Goal: Check status: Check status

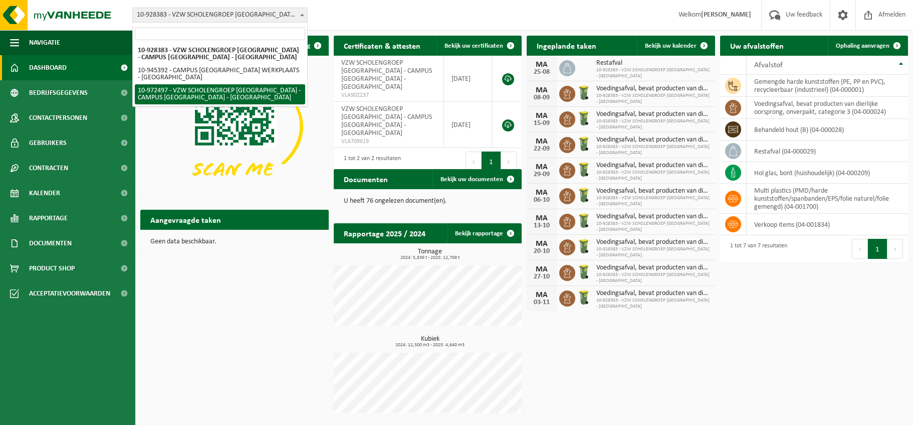
scroll to position [3, 0]
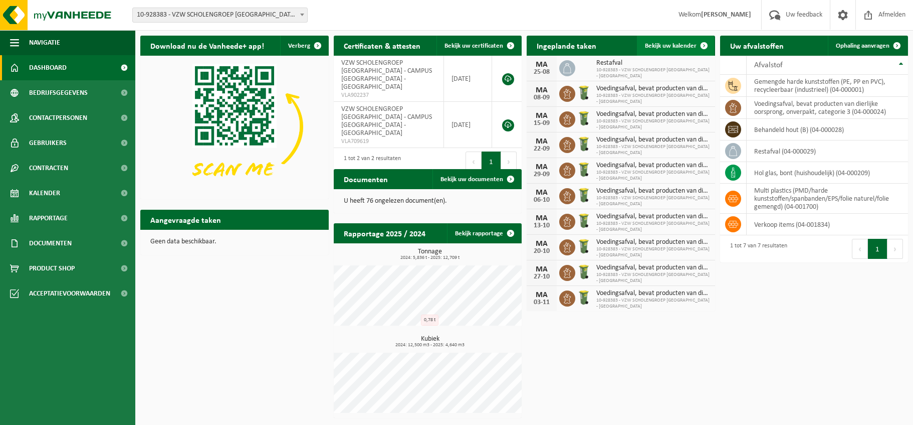
click at [658, 43] on span "Bekijk uw kalender" at bounding box center [671, 46] width 52 height 7
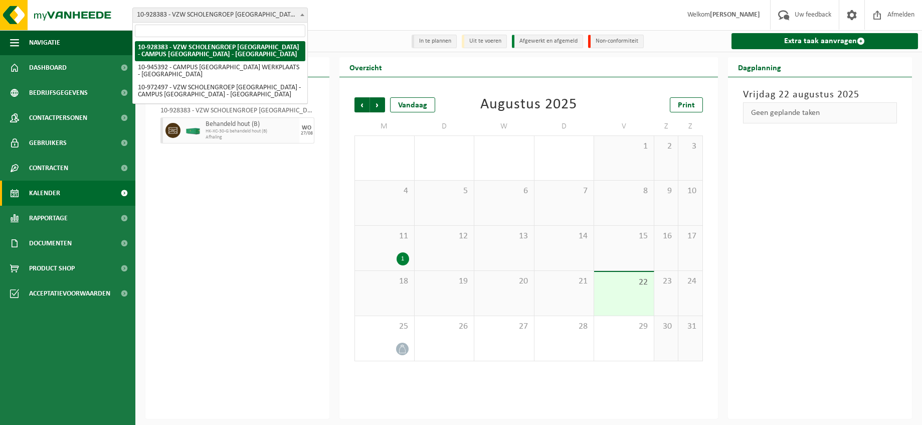
click at [303, 14] on b at bounding box center [302, 15] width 4 height 3
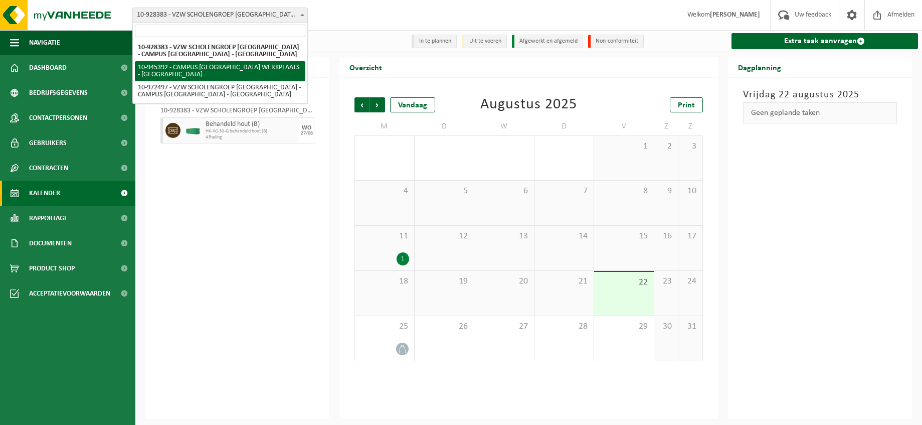
select select "141202"
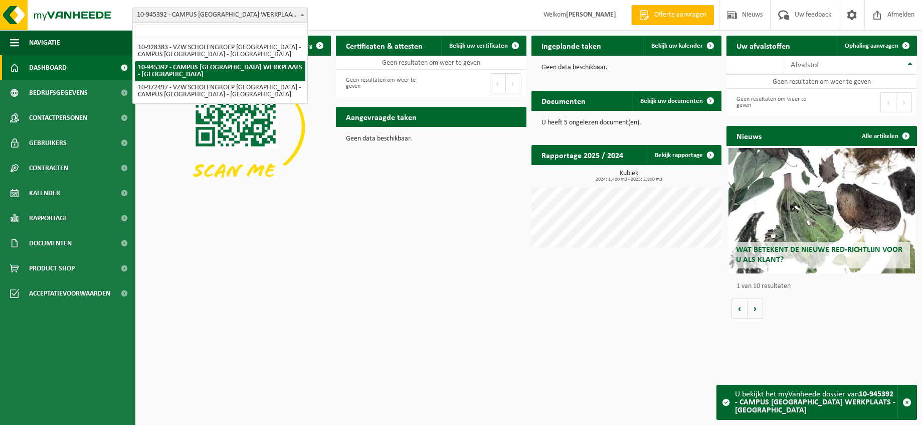
click at [303, 14] on b at bounding box center [302, 15] width 4 height 3
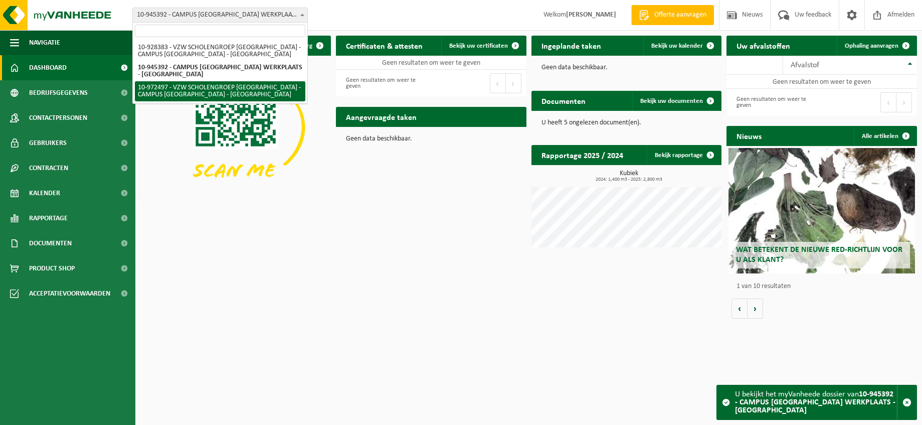
select select "156430"
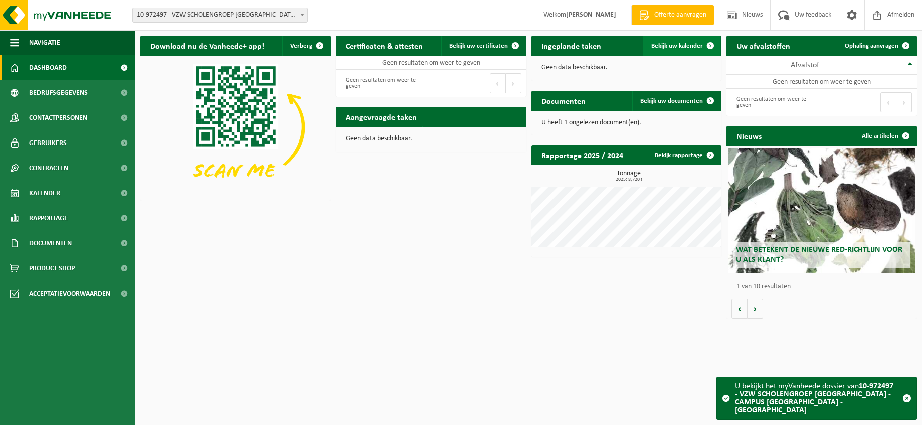
click at [669, 45] on span "Bekijk uw kalender" at bounding box center [677, 46] width 52 height 7
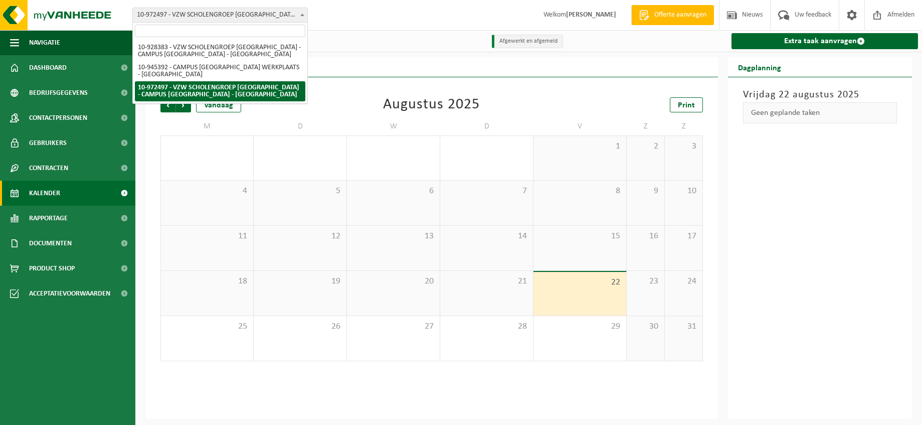
click at [302, 14] on b at bounding box center [302, 15] width 4 height 3
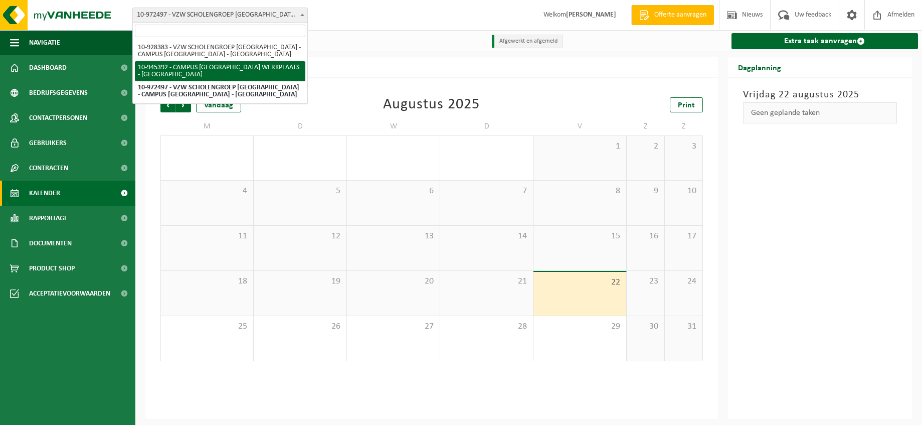
select select "141202"
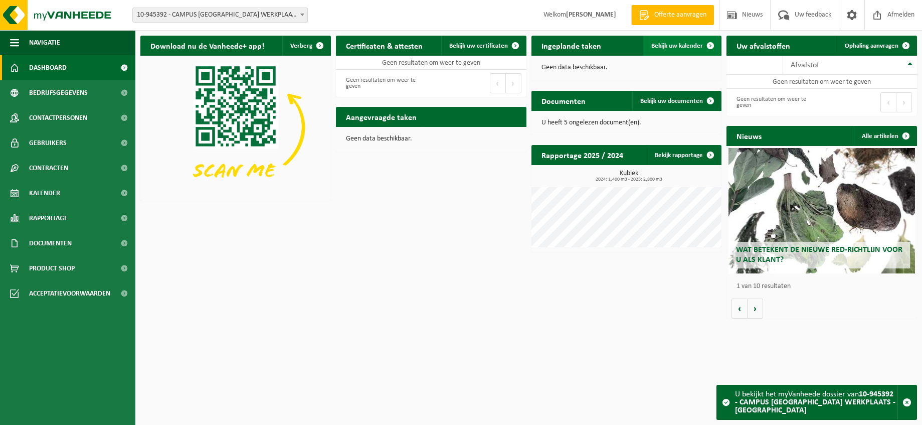
click at [676, 44] on span "Bekijk uw kalender" at bounding box center [677, 46] width 52 height 7
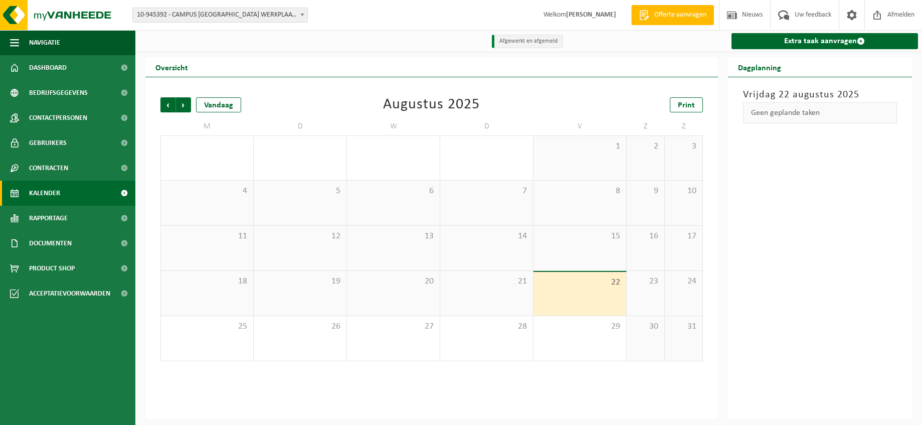
click at [302, 14] on b at bounding box center [302, 15] width 4 height 3
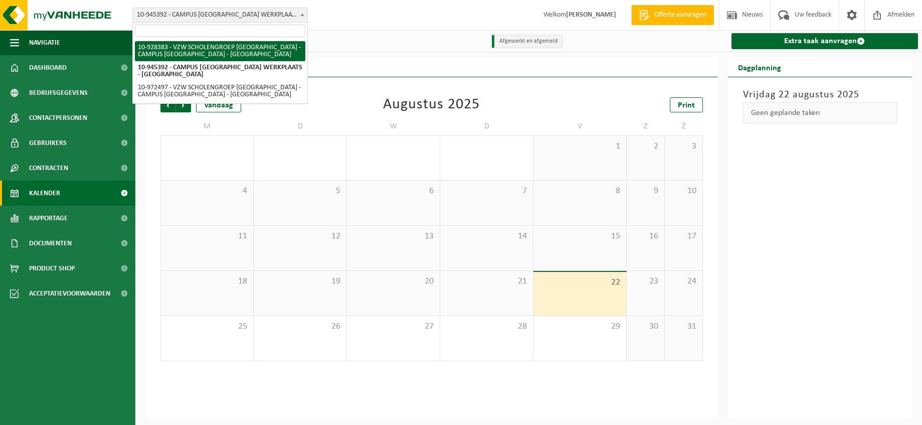
select select "133387"
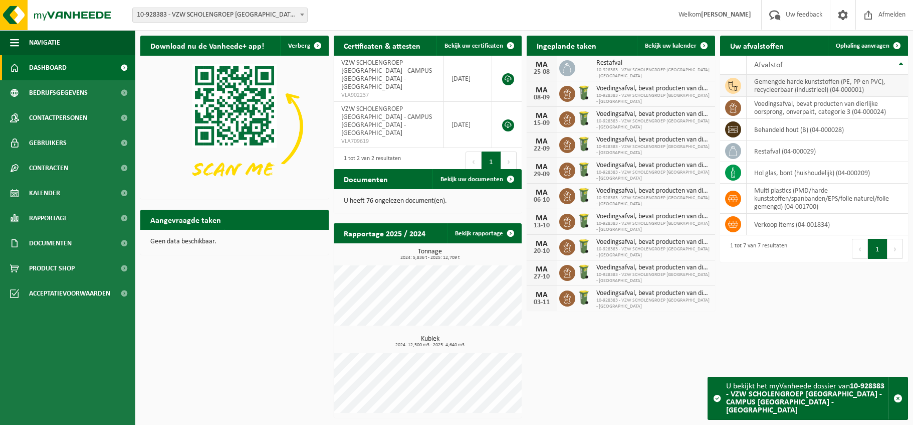
click at [784, 85] on td "gemengde harde kunststoffen (PE, PP en PVC), recycleerbaar (industrieel) (04-00…" at bounding box center [828, 86] width 162 height 22
click at [660, 43] on span "Bekijk uw kalender" at bounding box center [671, 46] width 52 height 7
